Goal: Task Accomplishment & Management: Manage account settings

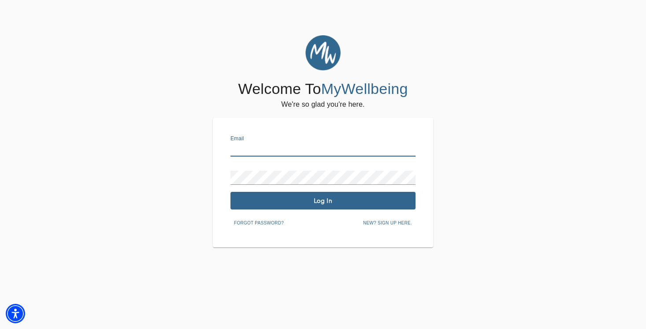
type input "[PERSON_NAME][EMAIL_ADDRESS][DOMAIN_NAME]"
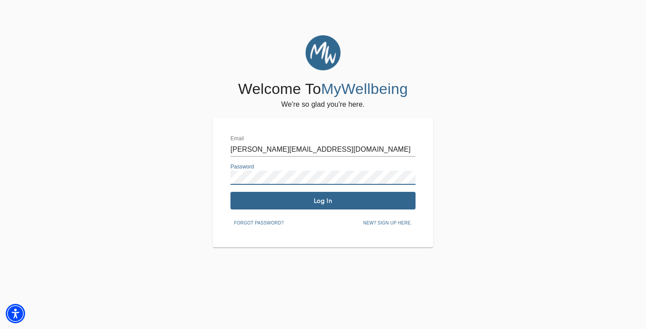
click at [317, 201] on span "Log In" at bounding box center [323, 200] width 178 height 8
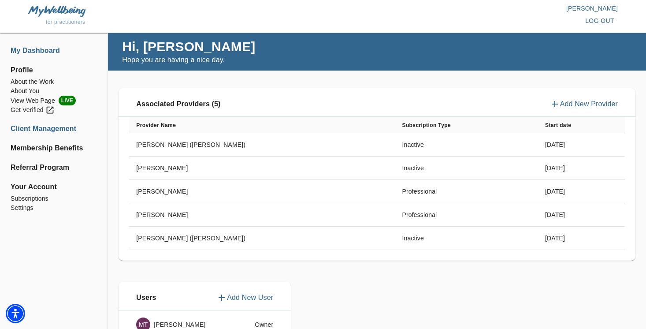
click at [52, 129] on li "Client Management" at bounding box center [54, 128] width 86 height 11
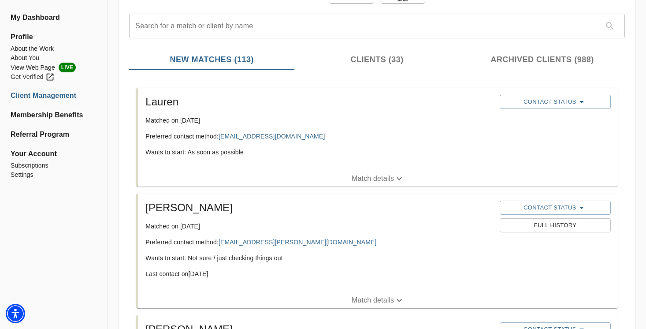
scroll to position [96, 0]
click at [372, 179] on p "Match details" at bounding box center [372, 178] width 42 height 11
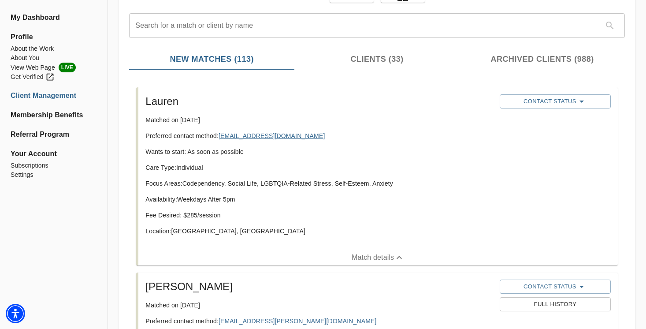
drag, startPoint x: 299, startPoint y: 138, endPoint x: 220, endPoint y: 138, distance: 79.3
click at [220, 138] on p "Preferred contact method: [EMAIL_ADDRESS][DOMAIN_NAME]" at bounding box center [318, 135] width 347 height 9
copy p "[EMAIL_ADDRESS][DOMAIN_NAME]"
click at [532, 98] on span "Contact Status" at bounding box center [555, 101] width 102 height 11
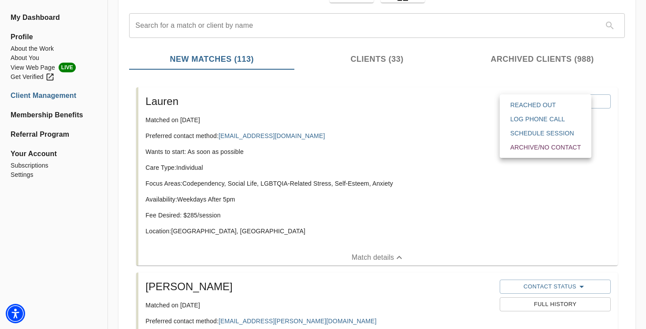
click at [530, 105] on span "Reached Out" at bounding box center [545, 104] width 70 height 9
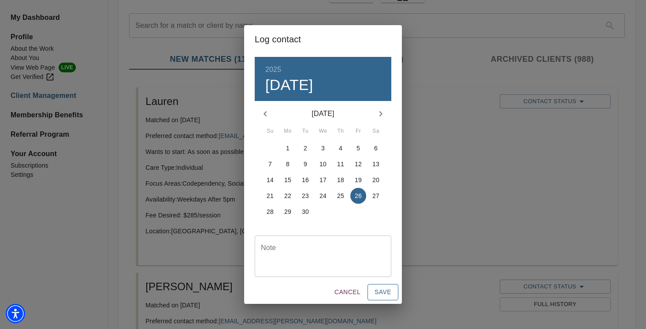
click at [384, 289] on span "Save" at bounding box center [382, 291] width 17 height 11
